Goal: Check status: Check status

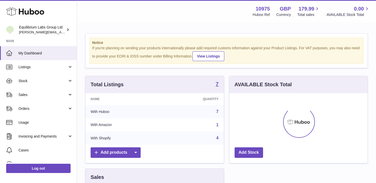
scroll to position [80, 138]
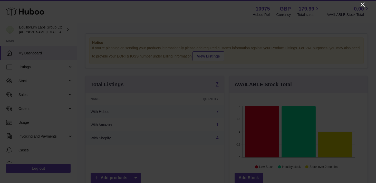
click at [363, 6] on icon "Close" at bounding box center [362, 5] width 4 height 4
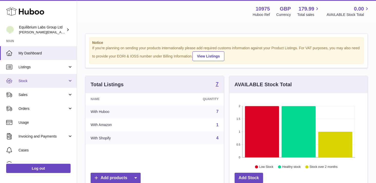
click at [47, 83] on span "Stock" at bounding box center [42, 80] width 49 height 5
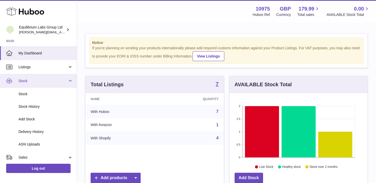
click at [56, 86] on link "Stock" at bounding box center [38, 81] width 77 height 14
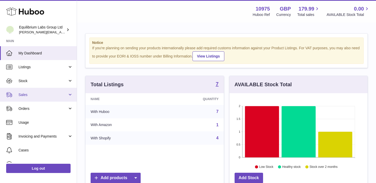
click at [51, 96] on span "Sales" at bounding box center [42, 94] width 49 height 5
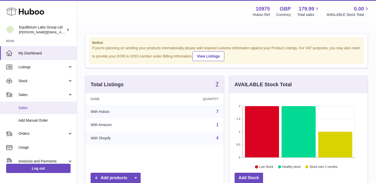
click at [46, 106] on span "Sales" at bounding box center [45, 107] width 54 height 5
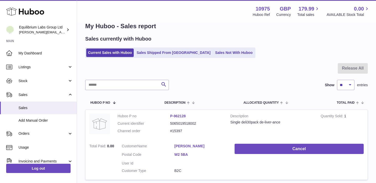
scroll to position [11, 0]
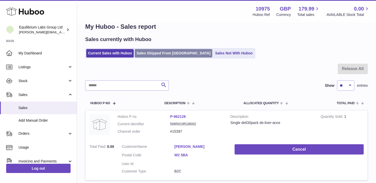
click at [163, 55] on link "Sales Shipped From [GEOGRAPHIC_DATA]" at bounding box center [173, 53] width 77 height 8
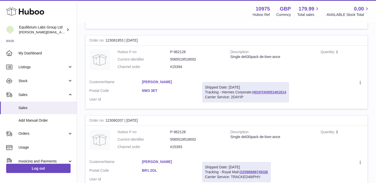
scroll to position [170, 0]
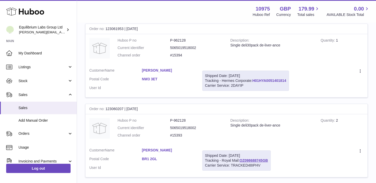
click at [263, 80] on link "H01HYA0051401814" at bounding box center [269, 80] width 34 height 4
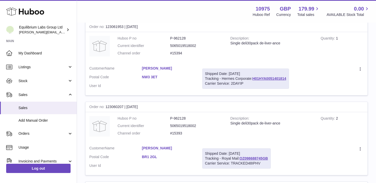
scroll to position [172, 0]
click at [280, 77] on link "H01HYA0051401814" at bounding box center [269, 78] width 34 height 4
click at [277, 77] on link "H01HYA0051401814" at bounding box center [269, 78] width 34 height 4
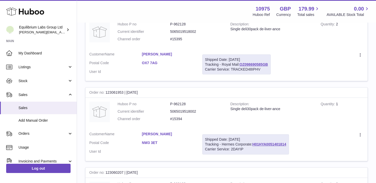
scroll to position [107, 0]
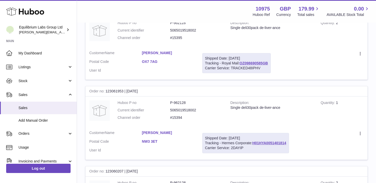
drag, startPoint x: 145, startPoint y: 133, endPoint x: 167, endPoint y: 136, distance: 22.8
click at [167, 136] on dl "Customer Name Steven Webber Postal Code NW3 3ET User Id" at bounding box center [141, 142] width 105 height 25
copy dl "Steven Webber"
